Goal: Complete application form

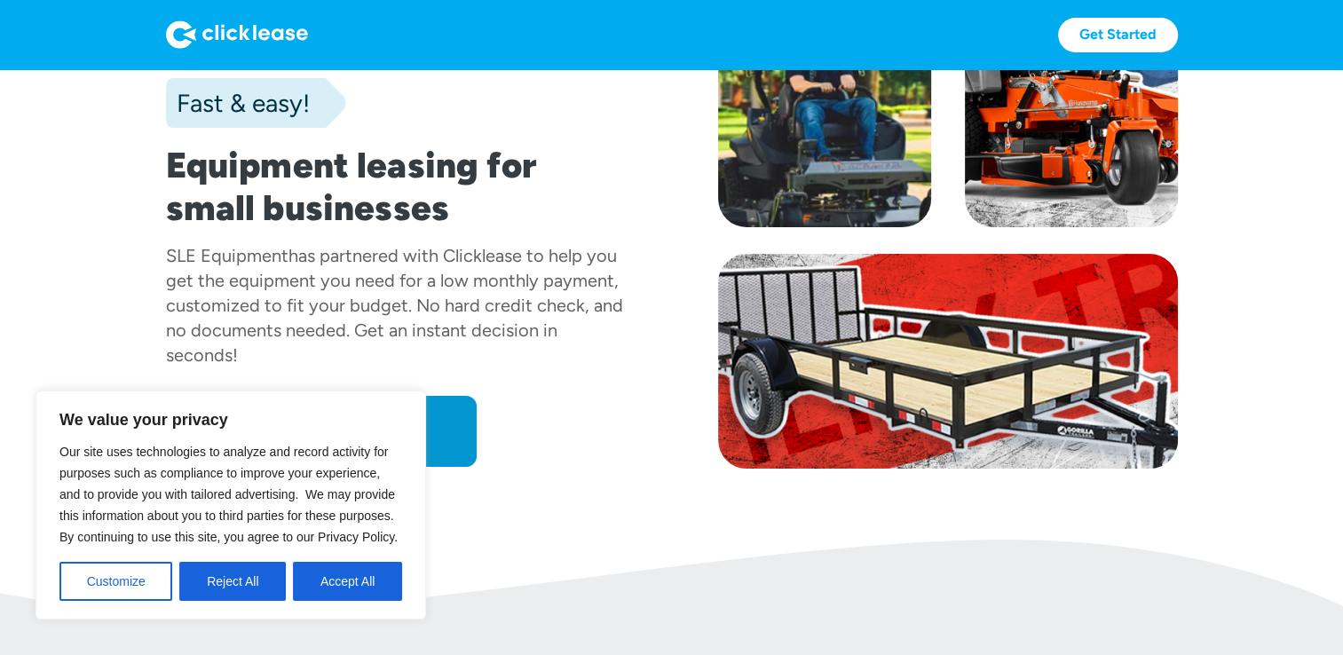
scroll to position [189, 0]
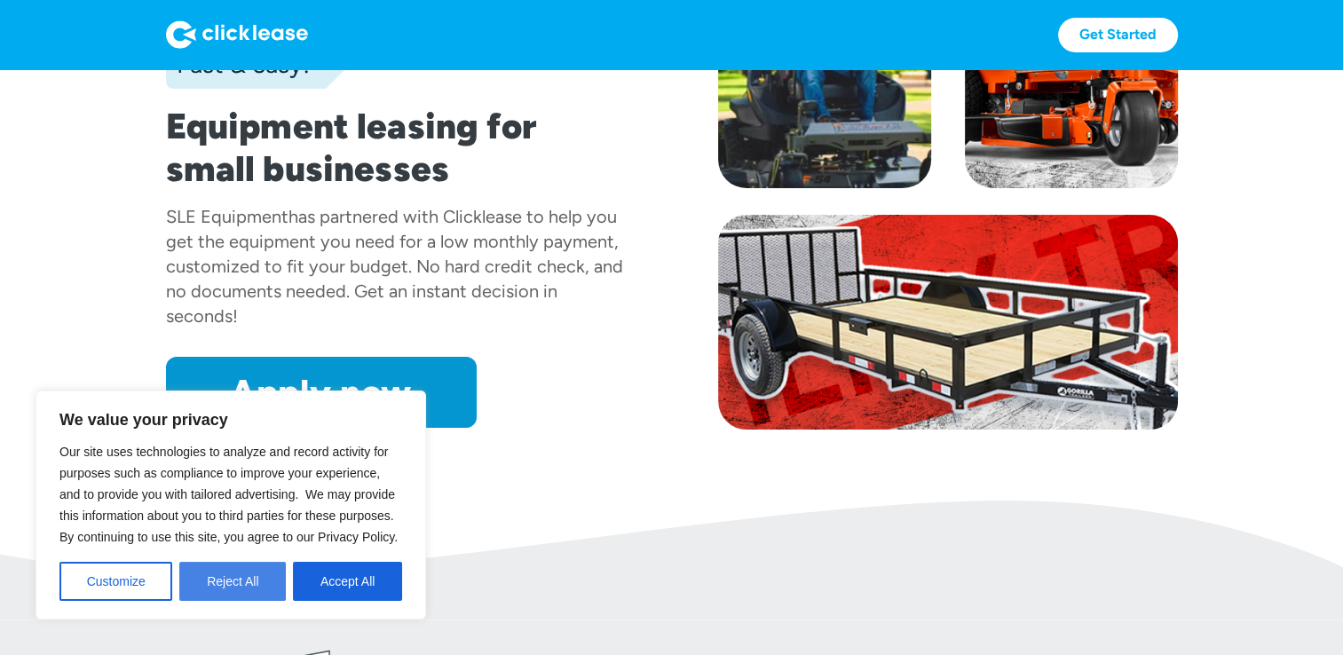
click at [209, 587] on button "Reject All" at bounding box center [232, 581] width 106 height 39
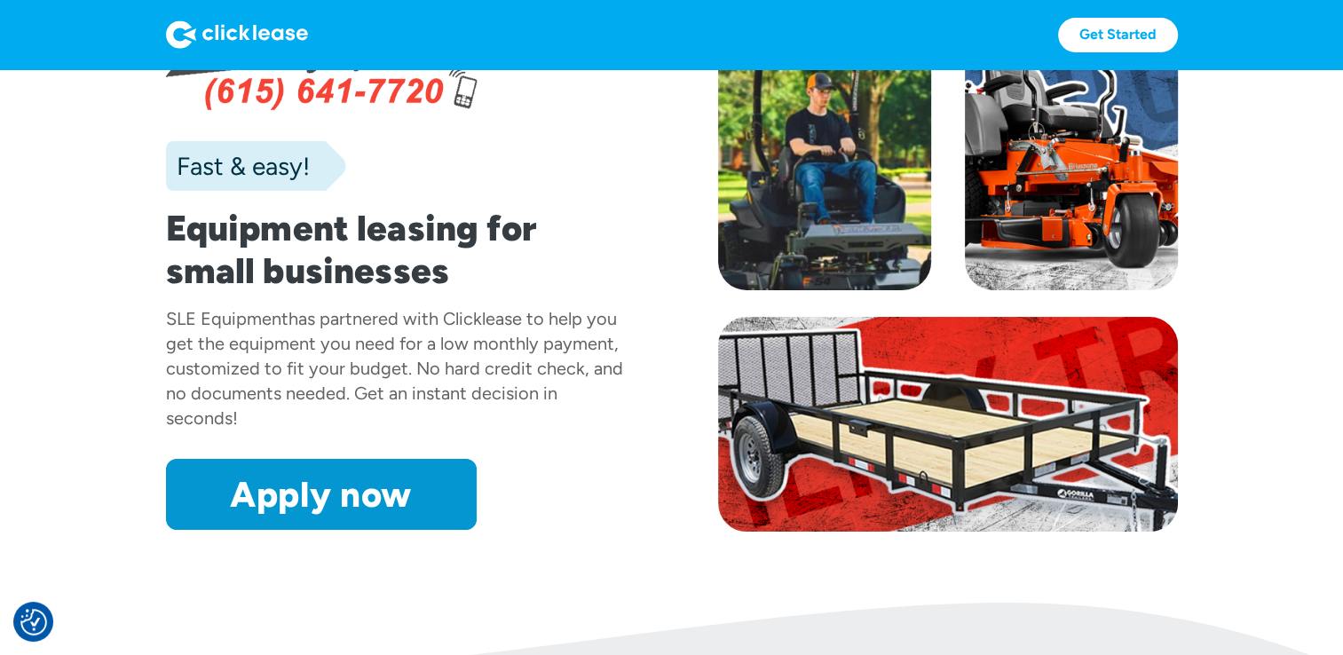
scroll to position [98, 0]
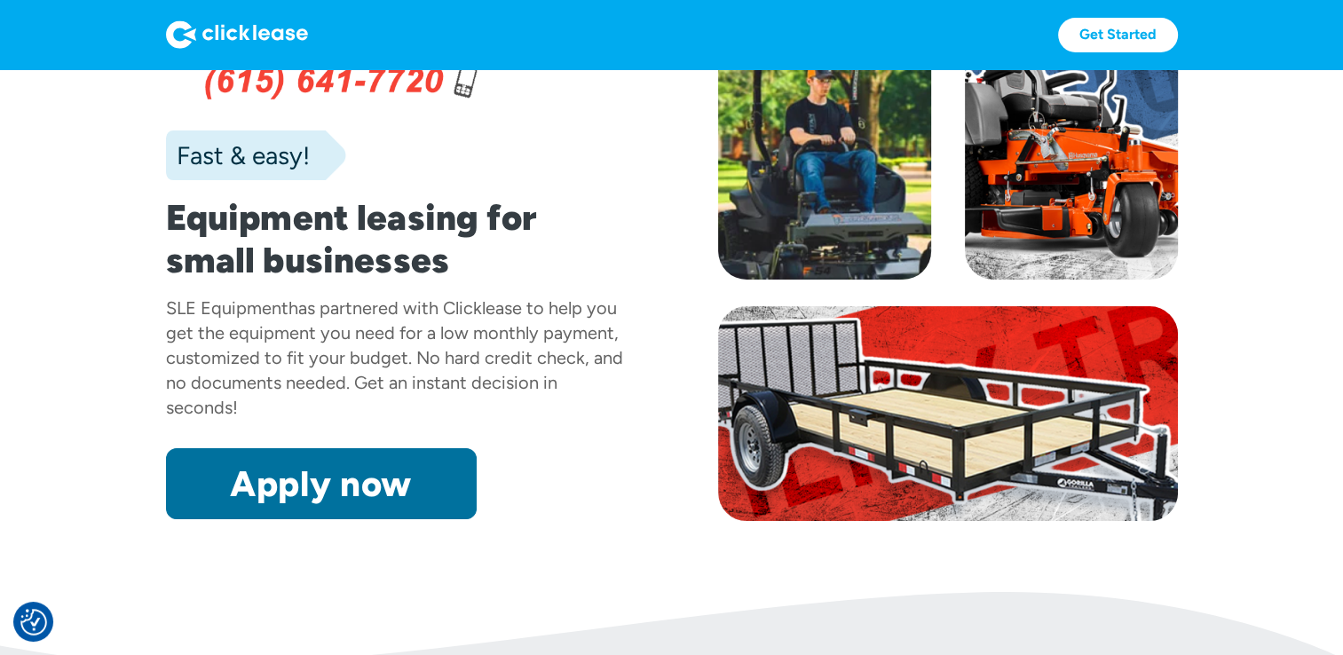
click at [295, 502] on link "Apply now" at bounding box center [321, 483] width 311 height 71
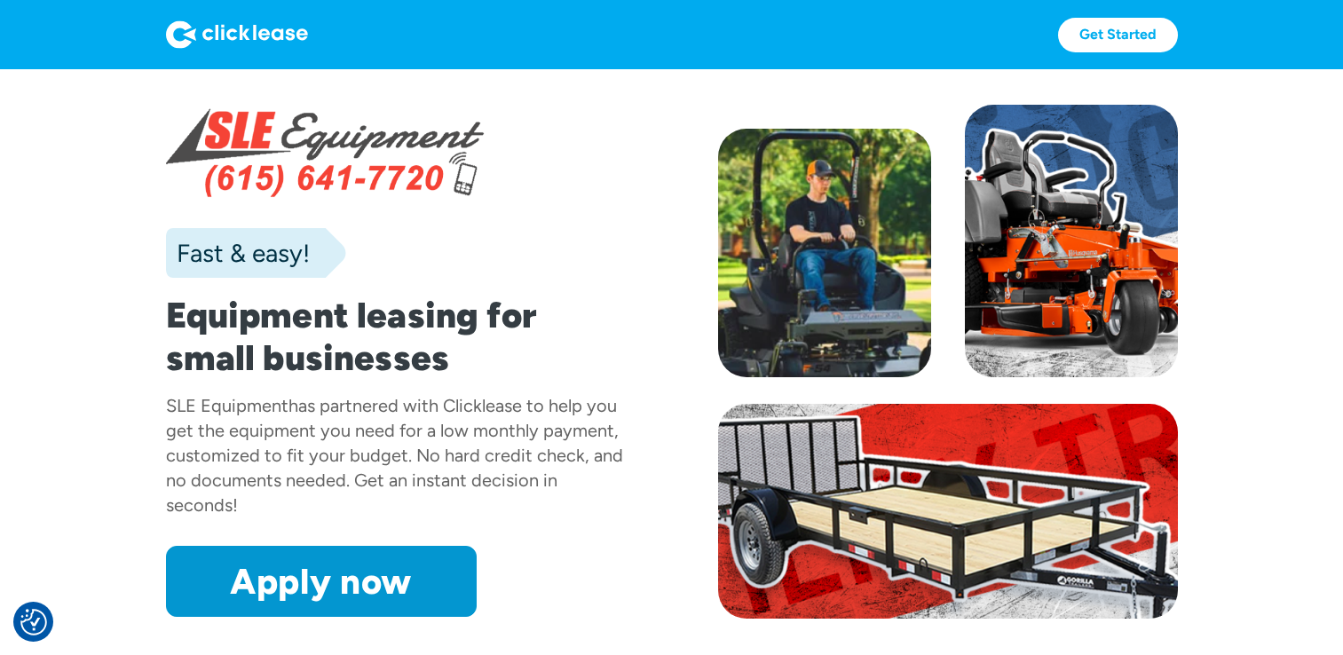
scroll to position [98, 0]
